Goal: Check status: Check status

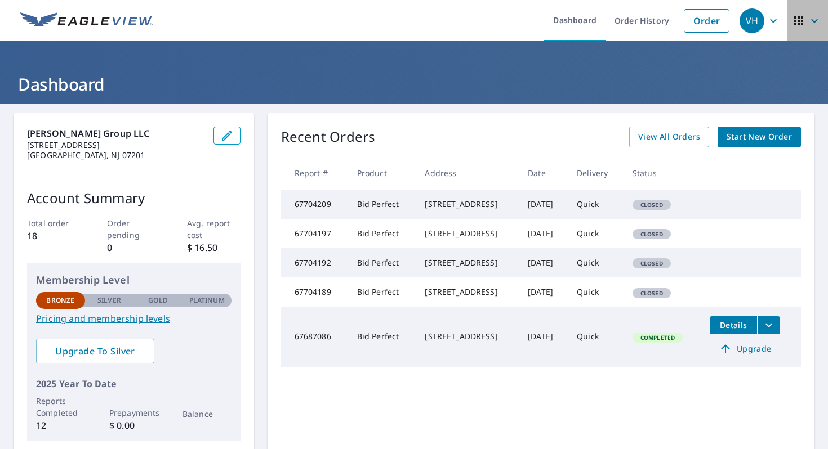
click at [803, 15] on icon "button" at bounding box center [799, 21] width 14 height 14
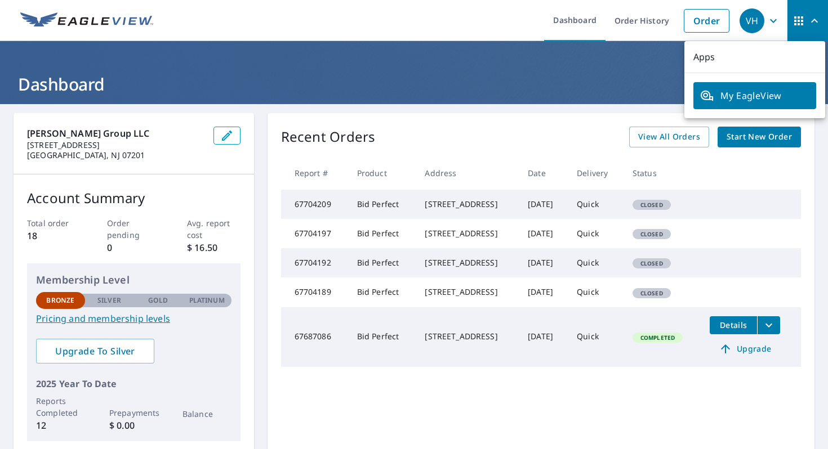
click at [803, 15] on icon "button" at bounding box center [799, 21] width 14 height 14
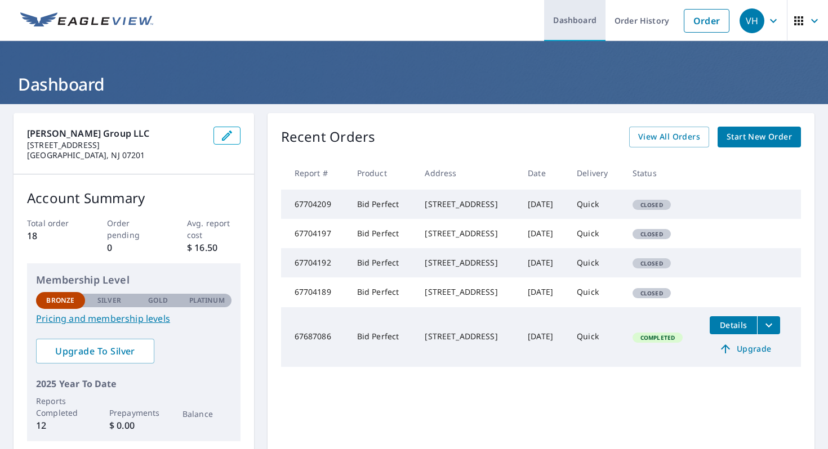
click at [571, 5] on link "Dashboard" at bounding box center [574, 20] width 61 height 41
click at [665, 131] on span "View All Orders" at bounding box center [669, 137] width 62 height 14
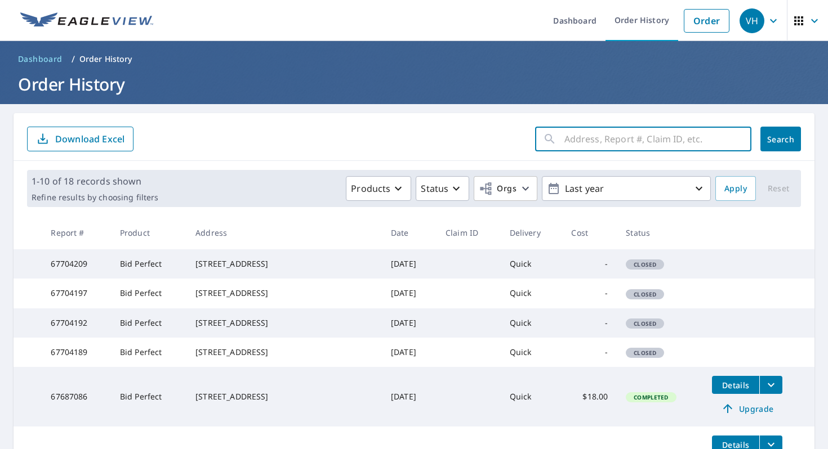
click at [594, 144] on input "text" at bounding box center [657, 139] width 187 height 32
type input "[GEOGRAPHIC_DATA]"
click button "Search" at bounding box center [780, 139] width 41 height 25
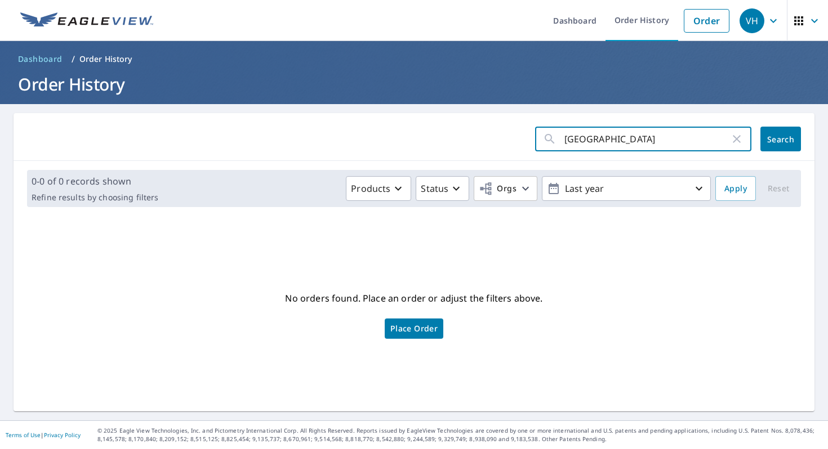
drag, startPoint x: 633, startPoint y: 131, endPoint x: 496, endPoint y: 131, distance: 136.9
click at [496, 131] on form "newark ​ Search" at bounding box center [414, 139] width 774 height 25
drag, startPoint x: 644, startPoint y: 151, endPoint x: 569, endPoint y: 145, distance: 75.1
click at [569, 145] on input "[GEOGRAPHIC_DATA]" at bounding box center [647, 139] width 166 height 32
type input "n"
